Goal: Check status: Check status

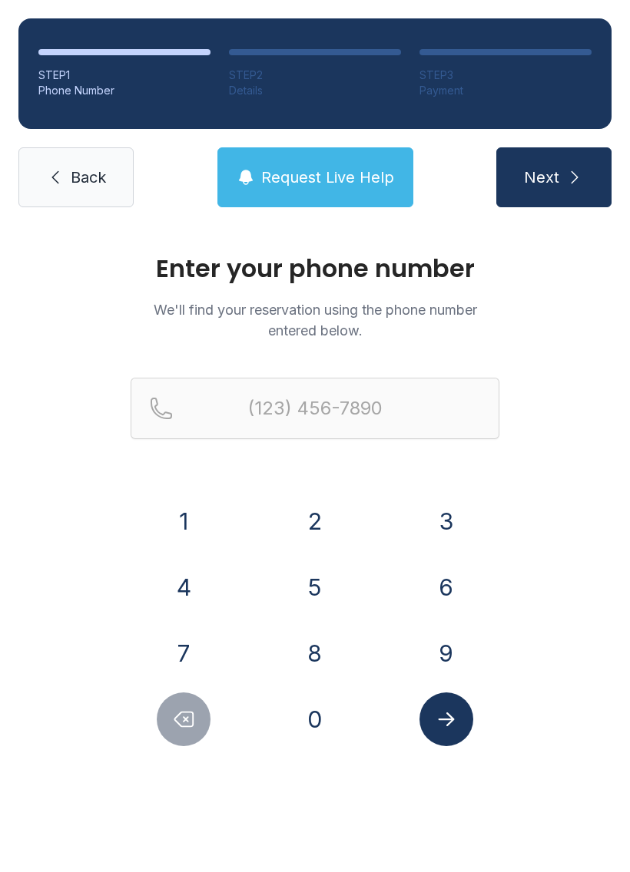
click at [323, 654] on button "8" at bounding box center [315, 654] width 54 height 54
click at [184, 533] on button "1" at bounding box center [184, 522] width 54 height 54
click at [435, 527] on button "3" at bounding box center [446, 522] width 54 height 54
click at [182, 660] on button "7" at bounding box center [184, 654] width 54 height 54
click at [318, 650] on button "8" at bounding box center [315, 654] width 54 height 54
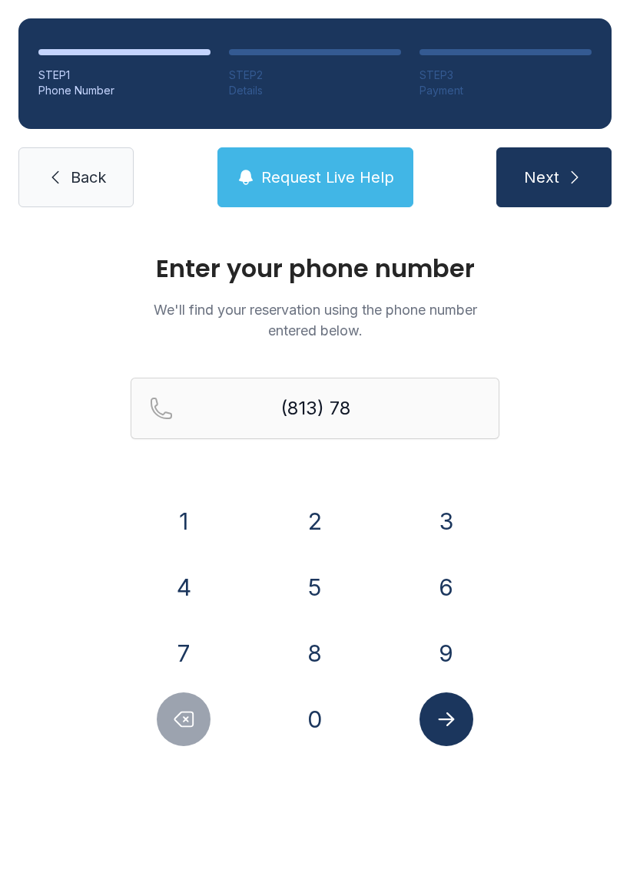
click at [447, 581] on button "6" at bounding box center [446, 588] width 54 height 54
click at [328, 600] on button "5" at bounding box center [315, 588] width 54 height 54
click at [433, 538] on button "3" at bounding box center [446, 522] width 54 height 54
click at [438, 649] on button "9" at bounding box center [446, 654] width 54 height 54
click at [167, 506] on button "1" at bounding box center [184, 522] width 54 height 54
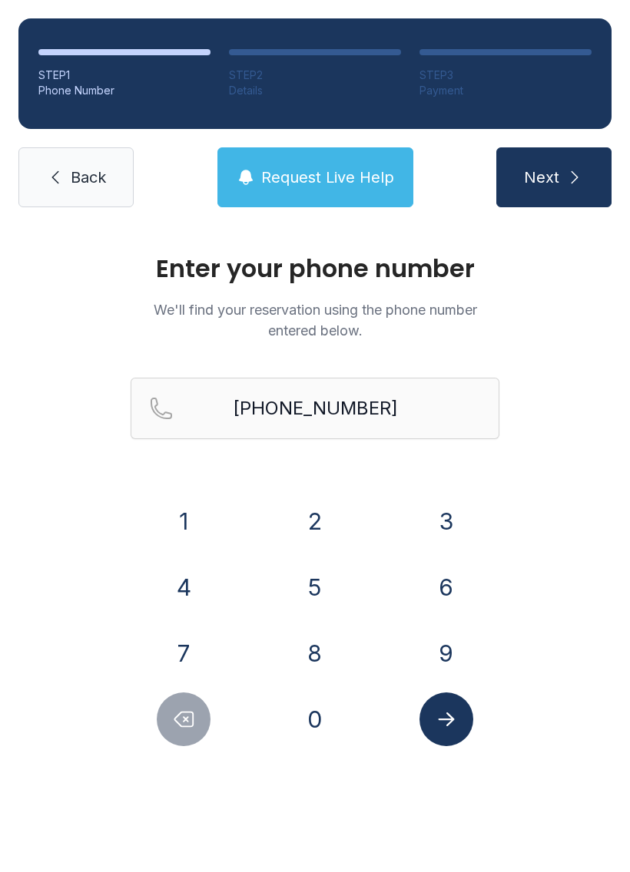
click at [469, 728] on button "Submit lookup form" at bounding box center [446, 720] width 54 height 54
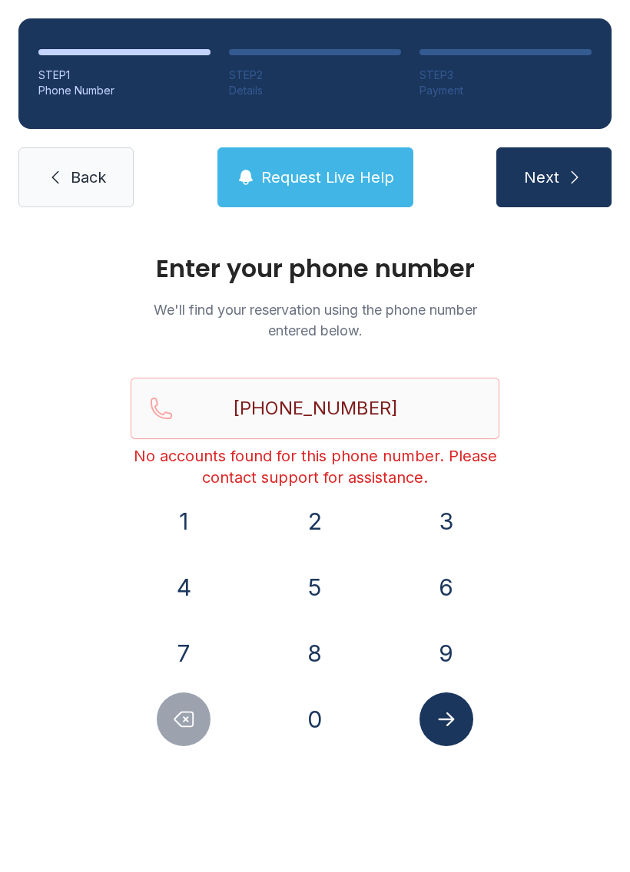
click at [458, 729] on button "Submit lookup form" at bounding box center [446, 720] width 54 height 54
click at [197, 708] on button "Delete number" at bounding box center [184, 720] width 54 height 54
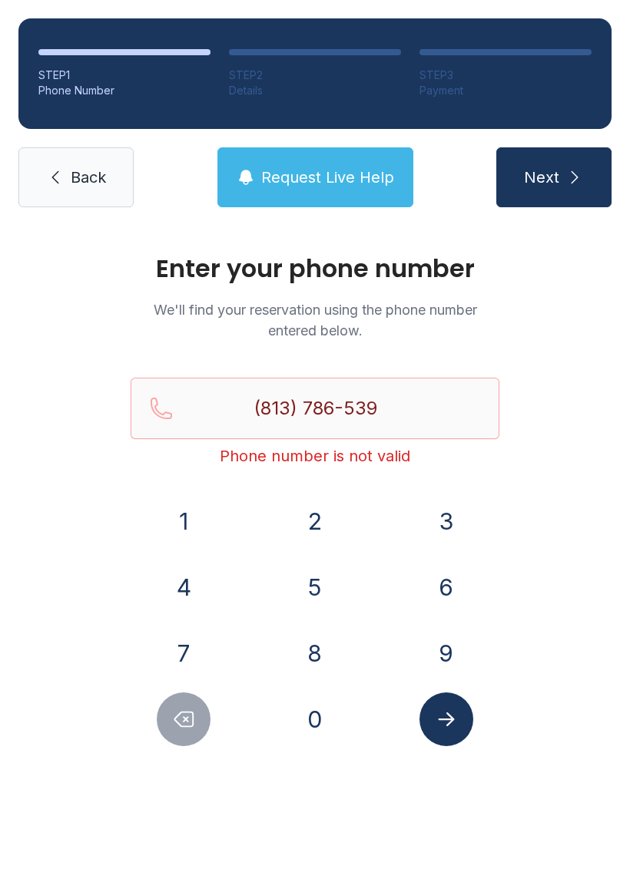
click at [184, 736] on button "Delete number" at bounding box center [184, 720] width 54 height 54
click at [186, 729] on icon "Delete number" at bounding box center [183, 719] width 23 height 23
click at [186, 728] on icon "Delete number" at bounding box center [183, 719] width 23 height 23
click at [190, 722] on icon "Delete number" at bounding box center [183, 719] width 23 height 23
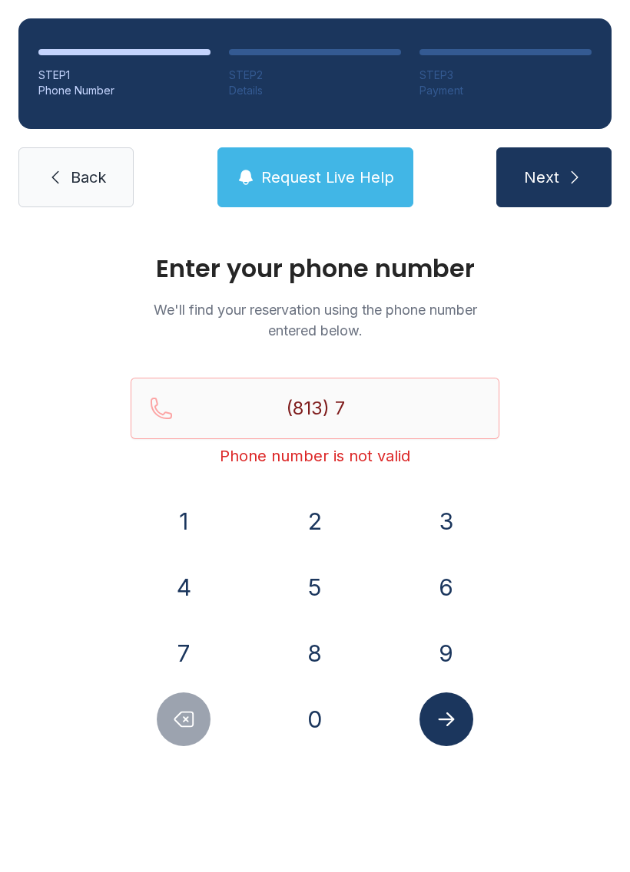
click at [190, 721] on icon "Delete number" at bounding box center [183, 719] width 23 height 23
click at [184, 715] on icon "Delete number" at bounding box center [183, 719] width 23 height 23
click at [184, 714] on icon "Delete number" at bounding box center [183, 719] width 23 height 23
type input "(8"
click at [186, 709] on icon "Delete number" at bounding box center [183, 719] width 23 height 23
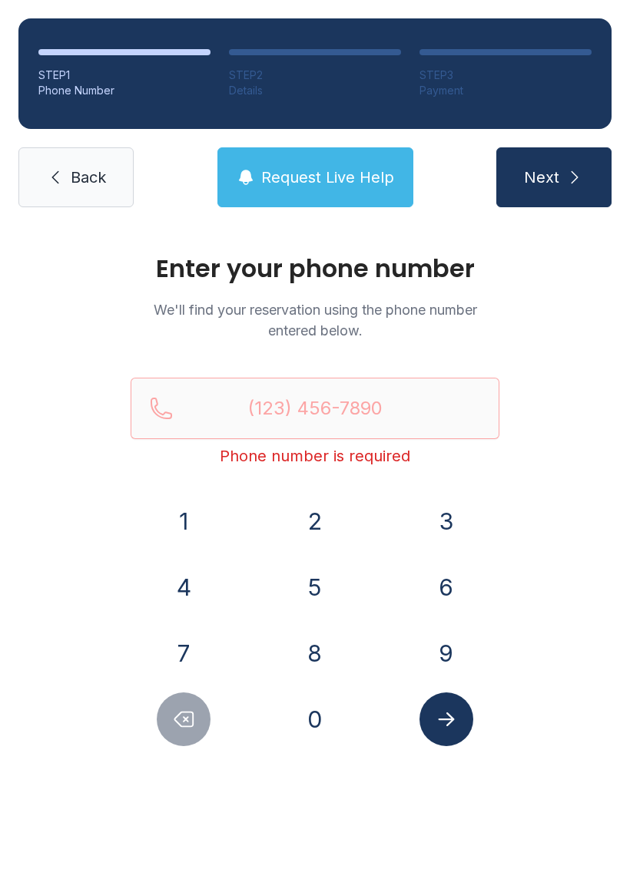
click at [185, 709] on icon "Delete number" at bounding box center [183, 719] width 23 height 23
click at [168, 703] on button "Delete number" at bounding box center [184, 720] width 54 height 54
click at [336, 187] on span "Request Live Help" at bounding box center [327, 178] width 133 height 22
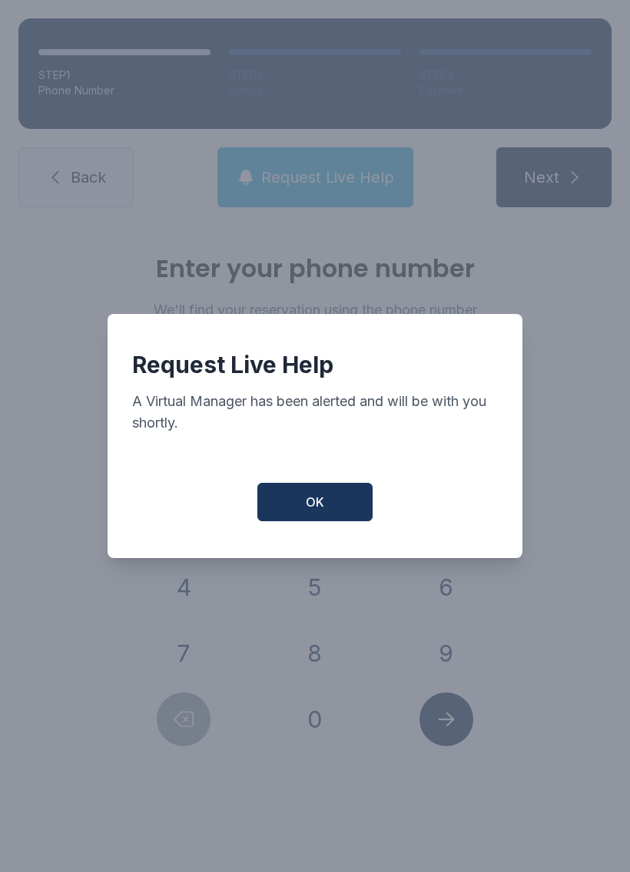
click at [337, 513] on button "OK" at bounding box center [314, 502] width 115 height 38
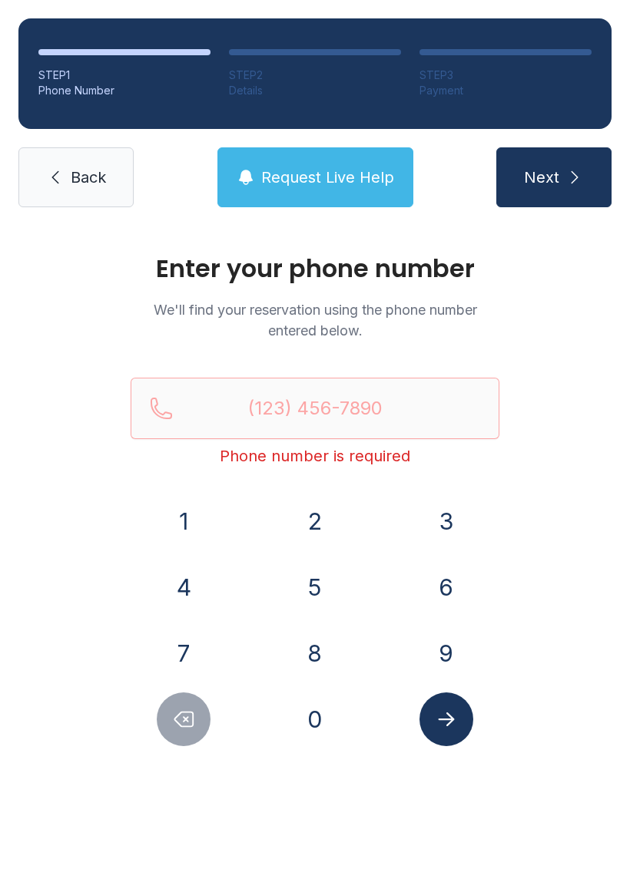
click at [71, 177] on span "Back" at bounding box center [88, 178] width 35 height 22
